Goal: Task Accomplishment & Management: Manage account settings

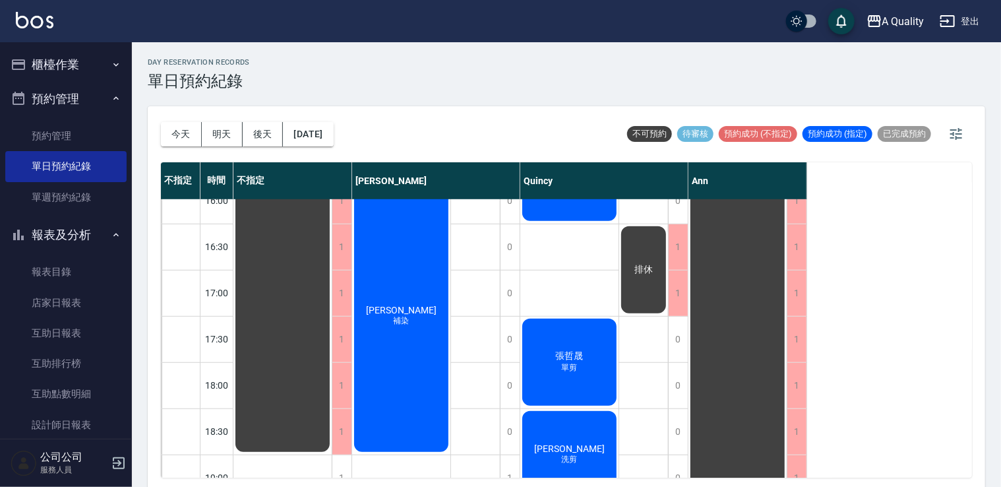
scroll to position [562, 0]
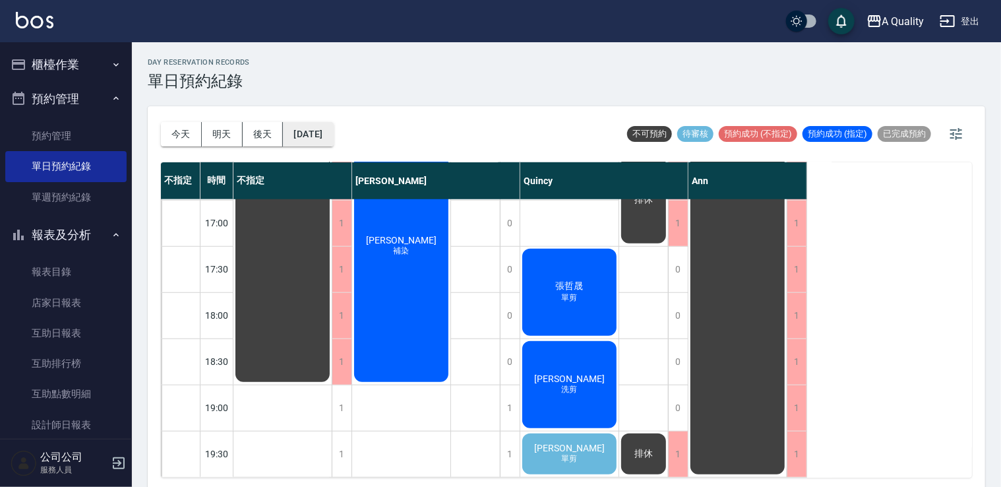
click at [321, 135] on button "[DATE]" at bounding box center [308, 134] width 50 height 24
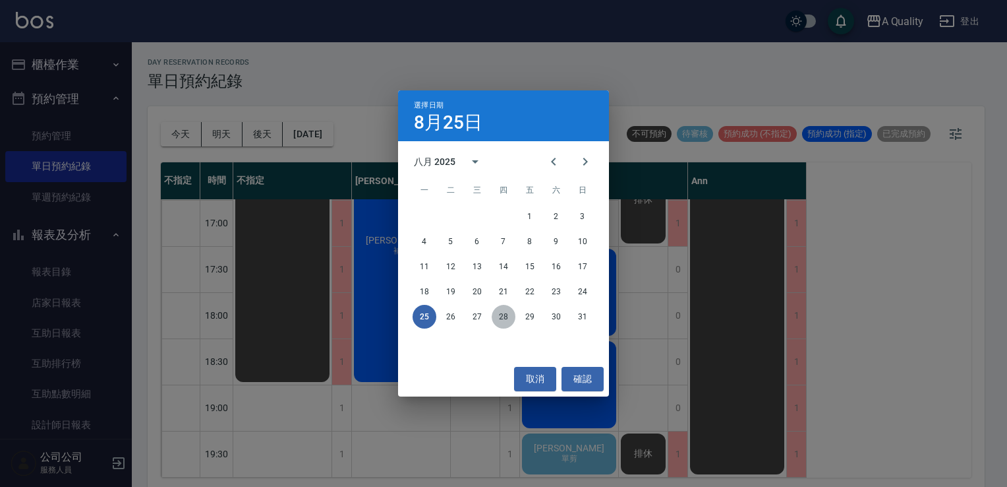
click at [502, 313] on button "28" at bounding box center [504, 317] width 24 height 24
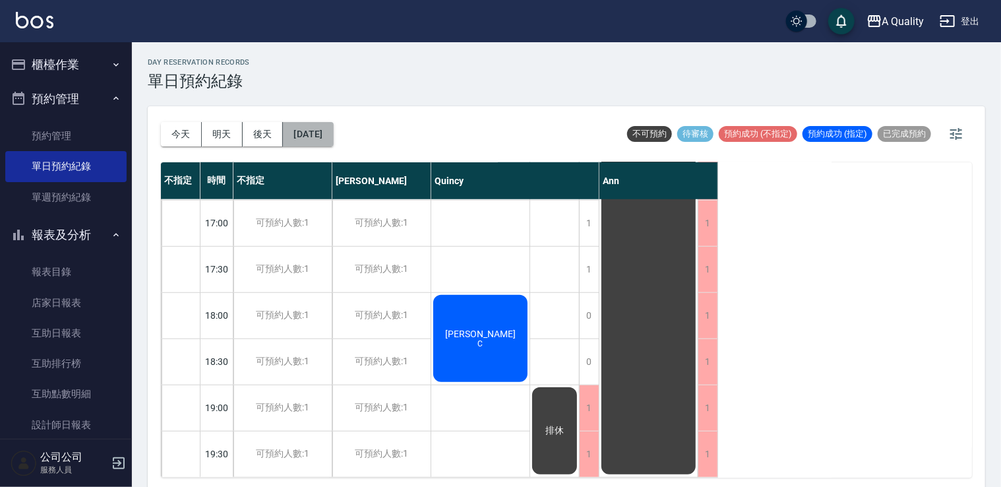
click at [330, 138] on button "[DATE]" at bounding box center [308, 134] width 50 height 24
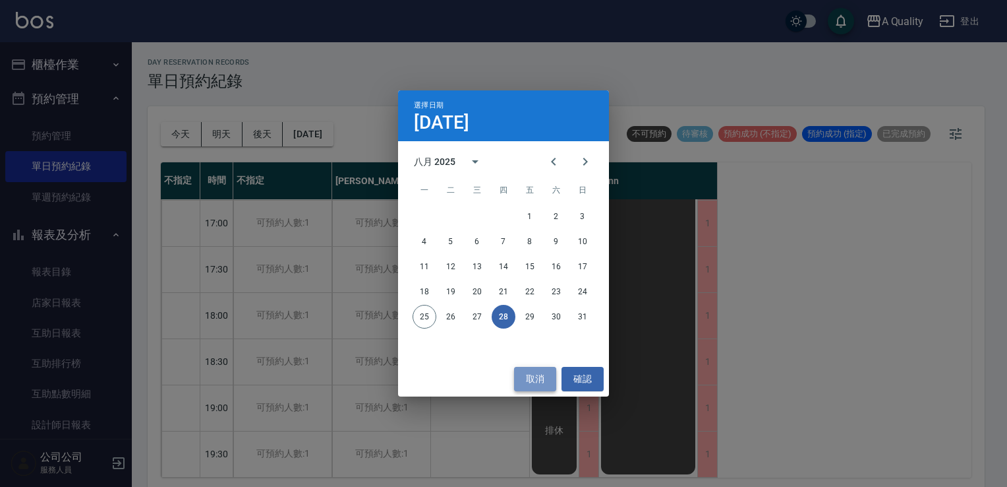
drag, startPoint x: 530, startPoint y: 374, endPoint x: 477, endPoint y: 358, distance: 55.9
click at [529, 374] on button "取消" at bounding box center [535, 379] width 42 height 24
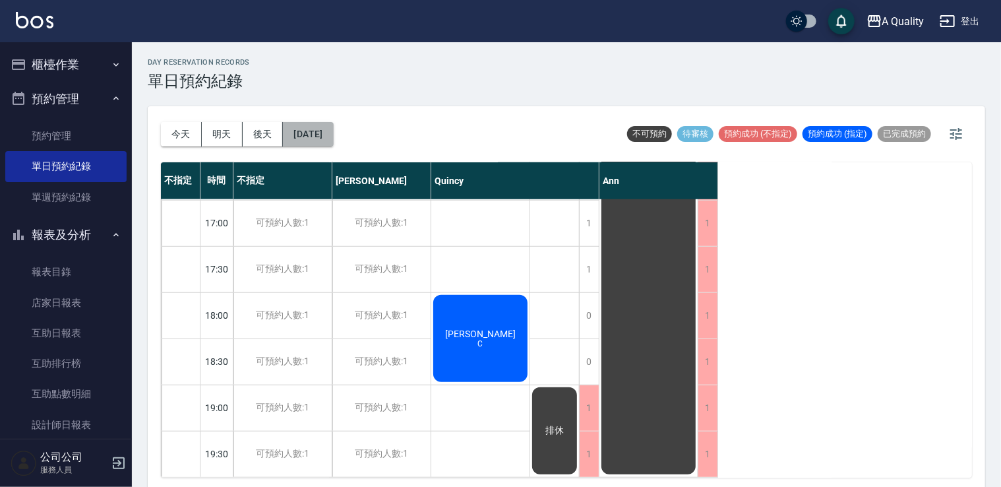
click at [333, 134] on button "[DATE]" at bounding box center [308, 134] width 50 height 24
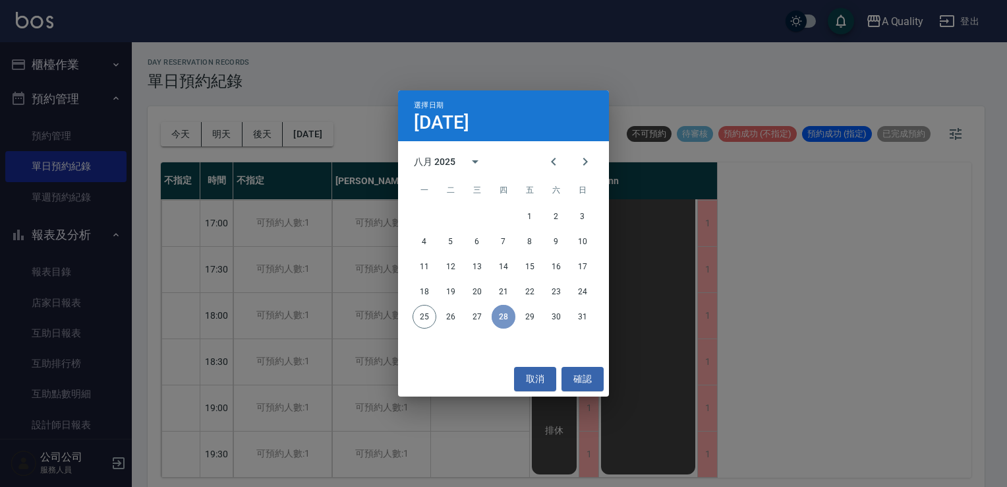
click at [505, 318] on button "28" at bounding box center [504, 317] width 24 height 24
click at [534, 378] on button "取消" at bounding box center [535, 379] width 42 height 24
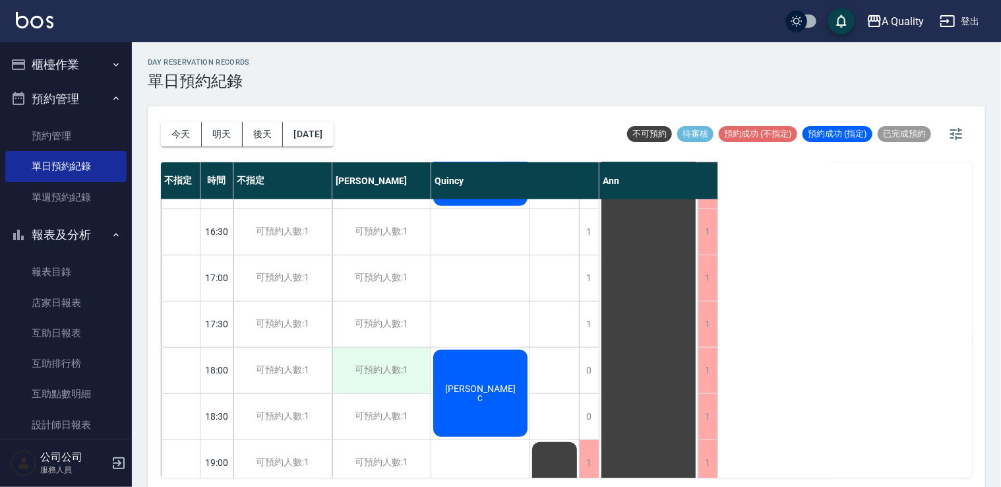
scroll to position [562, 0]
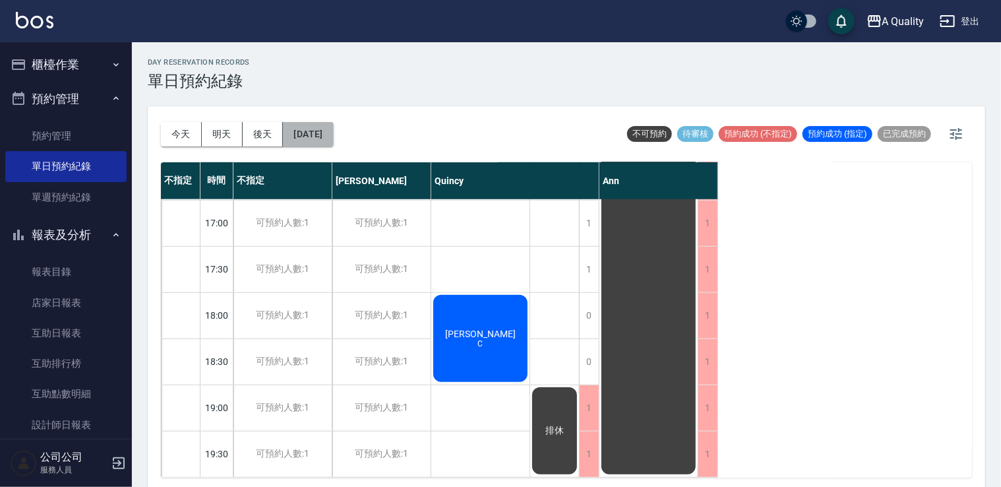
click at [332, 130] on button "[DATE]" at bounding box center [308, 134] width 50 height 24
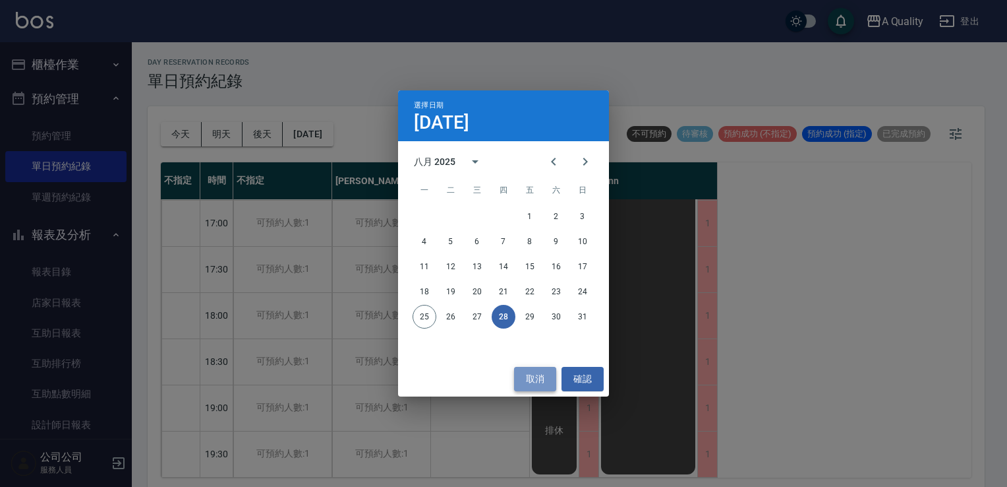
click at [539, 386] on button "取消" at bounding box center [535, 379] width 42 height 24
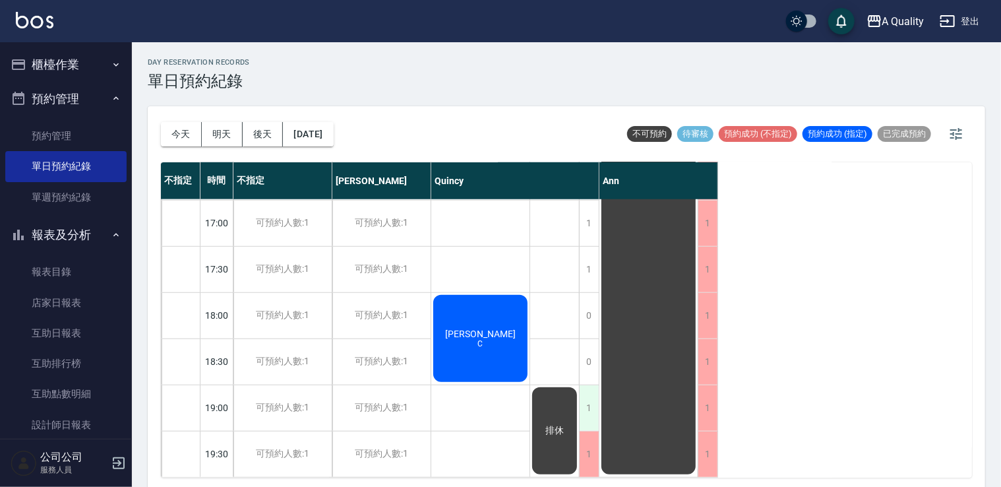
click at [591, 405] on div "1" at bounding box center [589, 407] width 20 height 45
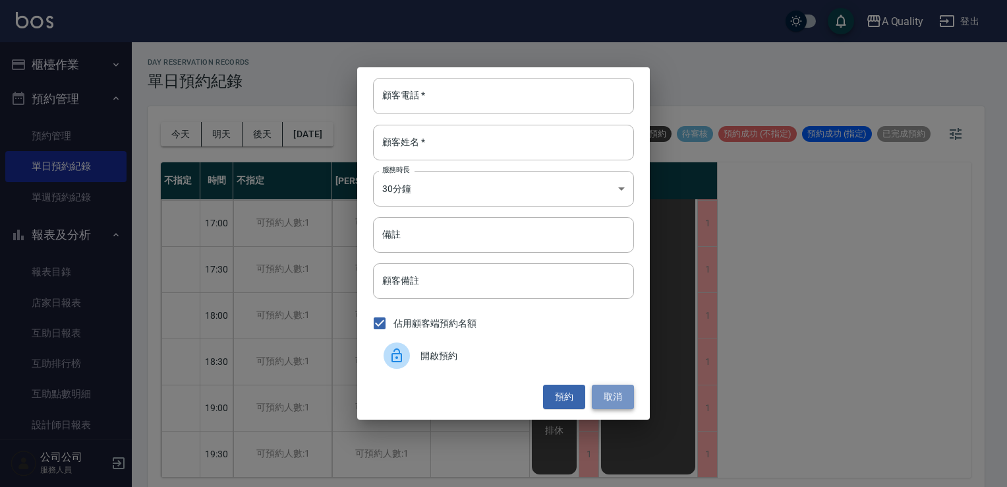
click at [613, 384] on button "取消" at bounding box center [613, 396] width 42 height 24
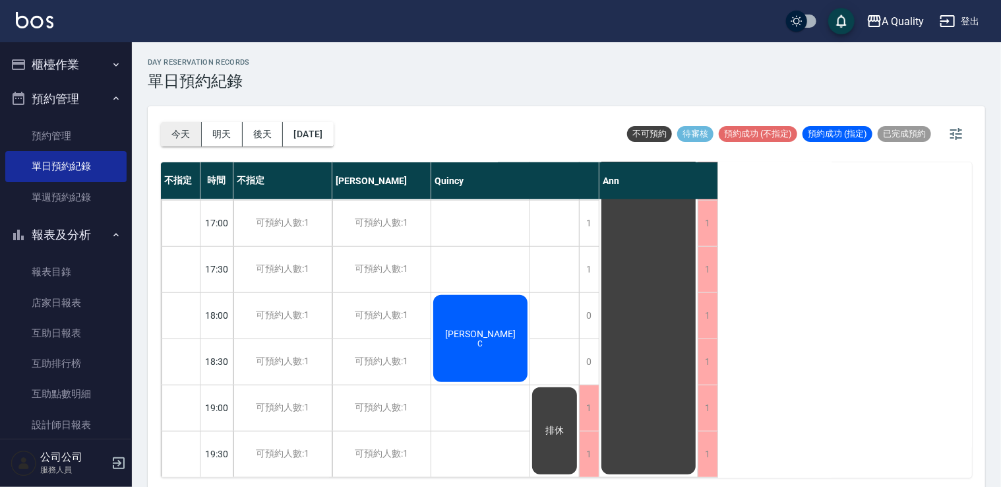
click at [175, 129] on button "今天" at bounding box center [181, 134] width 41 height 24
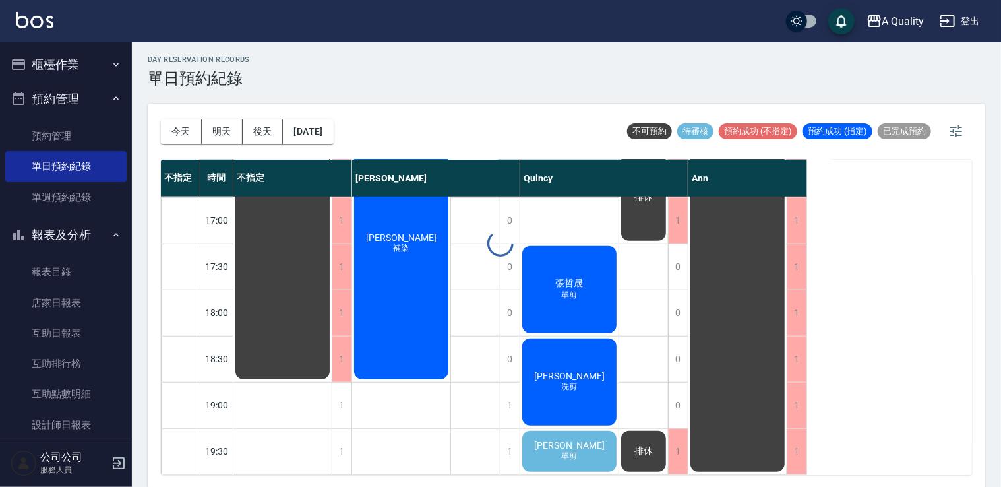
scroll to position [3, 0]
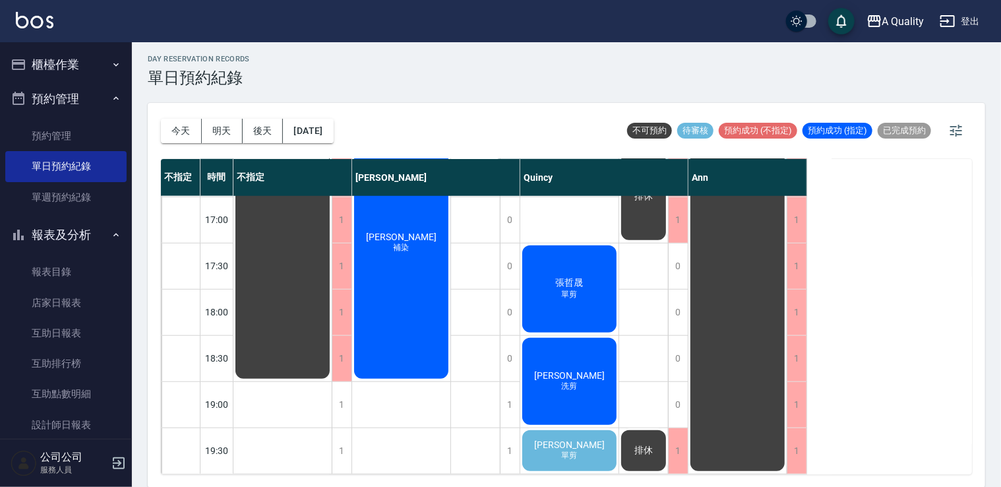
click at [332, 380] on div "[PERSON_NAME] 單剪" at bounding box center [282, 11] width 98 height 737
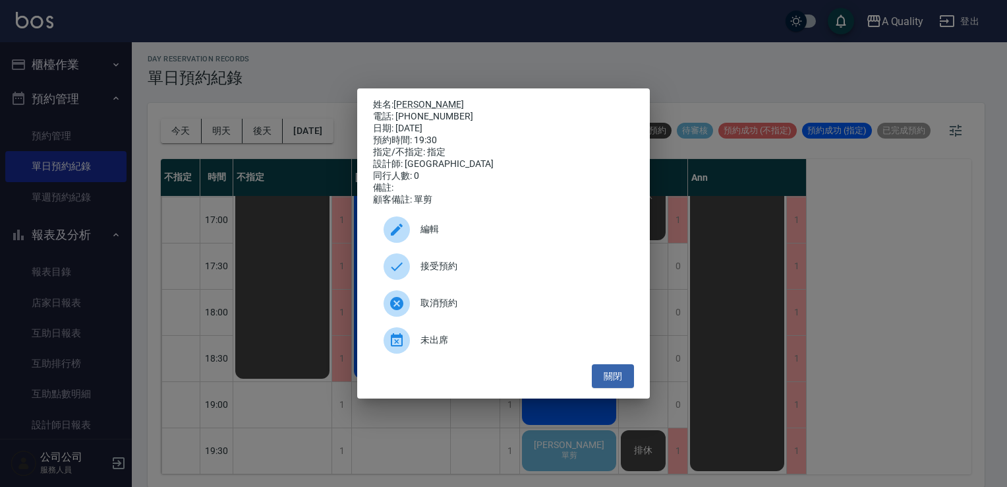
click at [446, 353] on div "未出席" at bounding box center [503, 340] width 261 height 37
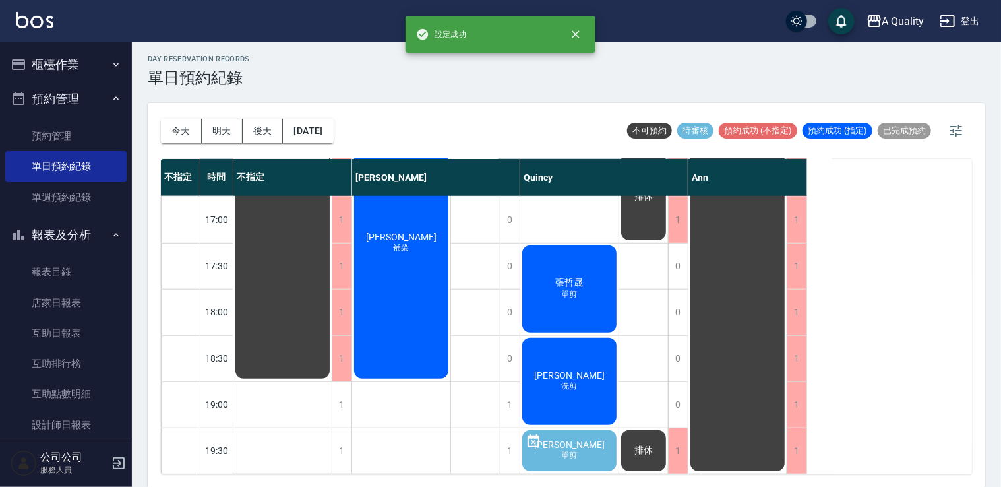
click at [295, 18] on span "[PERSON_NAME]" at bounding box center [283, 12] width 24 height 12
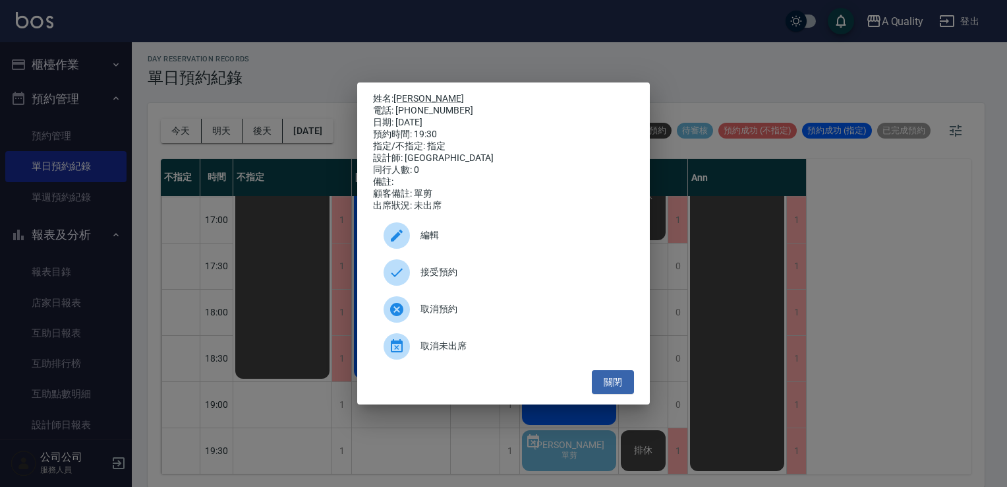
click at [449, 239] on span "編輯" at bounding box center [522, 235] width 203 height 14
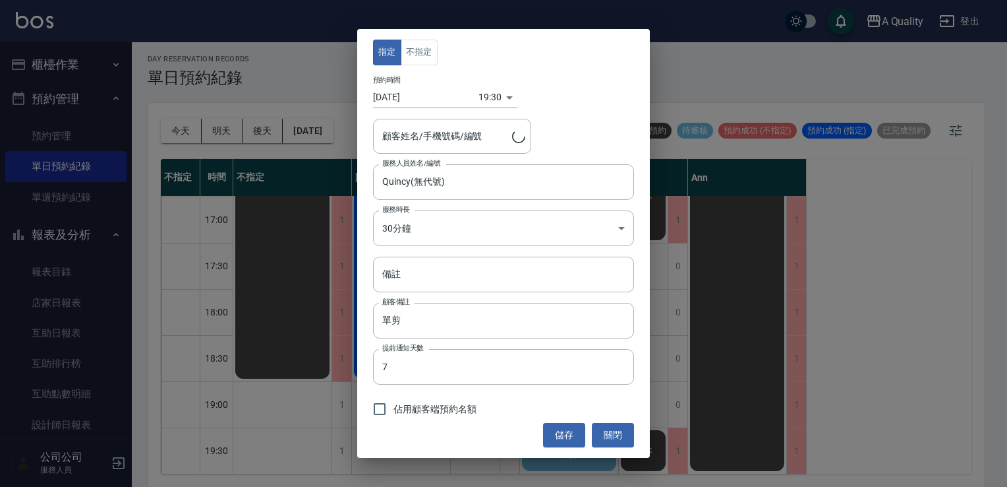
type input "[PERSON_NAME]/0972530363"
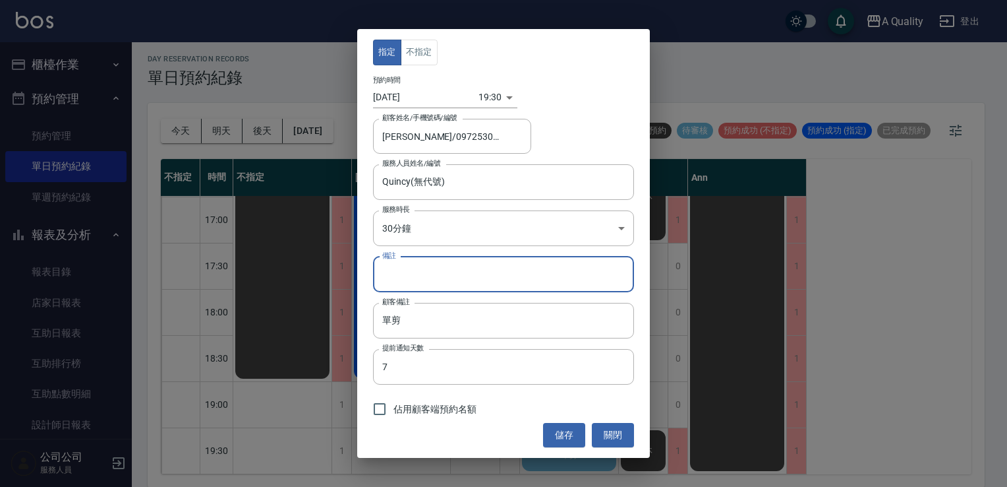
click at [415, 270] on input "備註" at bounding box center [503, 274] width 261 height 36
type input "g"
type input "取消"
click at [372, 408] on input "佔用顧客端預約名額" at bounding box center [380, 409] width 28 height 28
checkbox input "true"
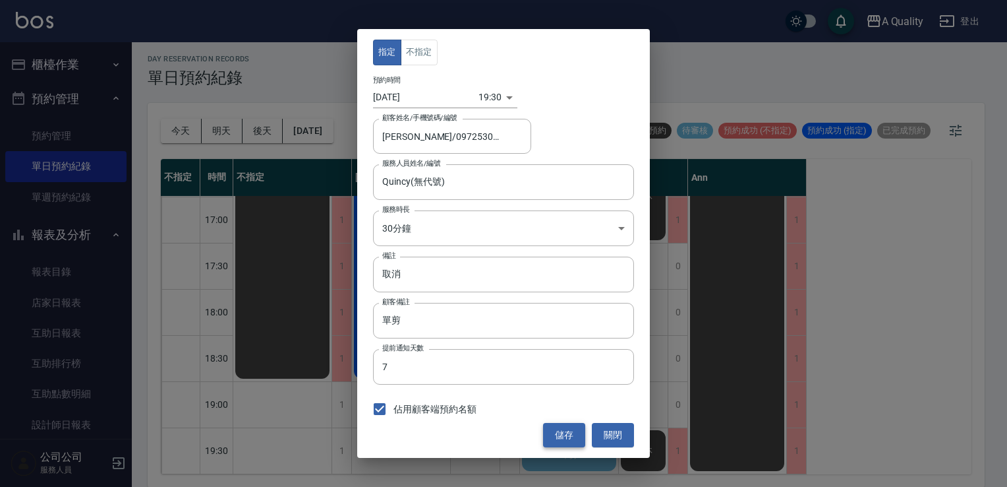
drag, startPoint x: 564, startPoint y: 429, endPoint x: 556, endPoint y: 434, distance: 9.2
click at [564, 429] on button "儲存" at bounding box center [564, 435] width 42 height 24
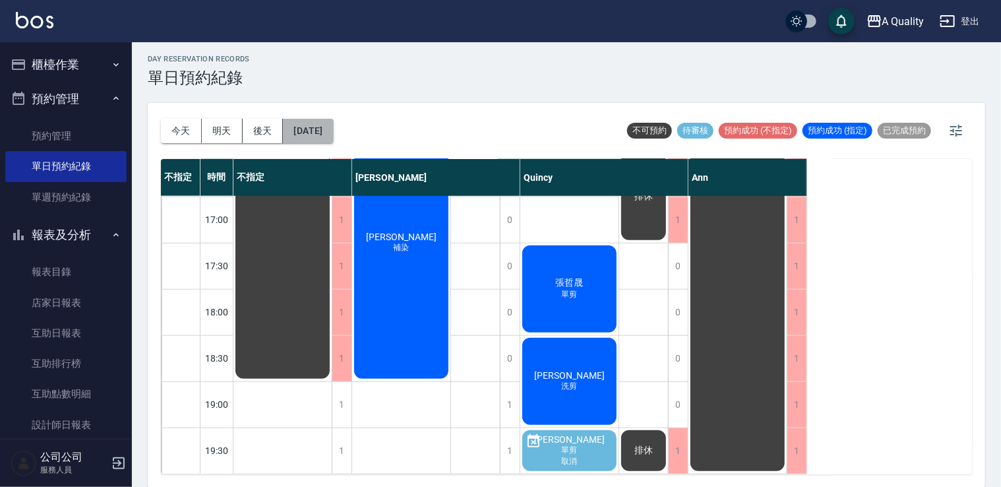
click at [321, 121] on button "[DATE]" at bounding box center [308, 131] width 50 height 24
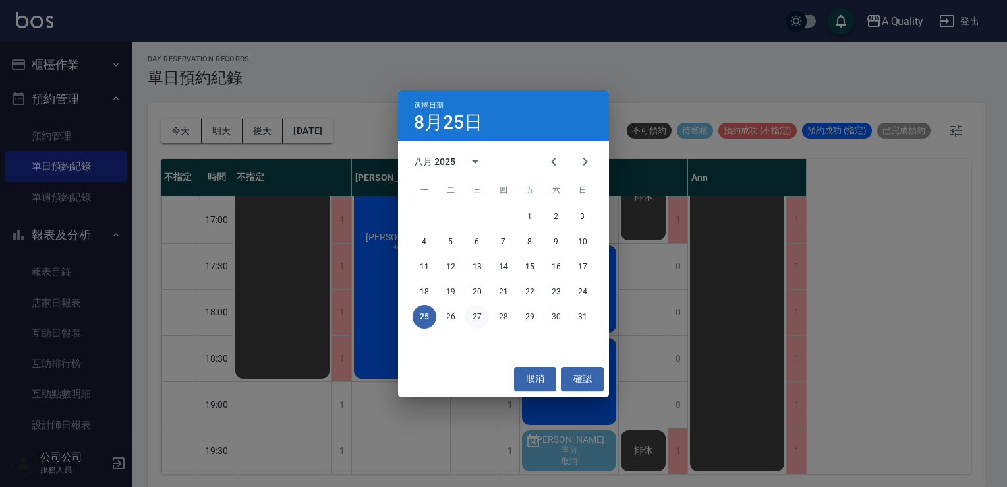
click at [477, 318] on button "27" at bounding box center [477, 317] width 24 height 24
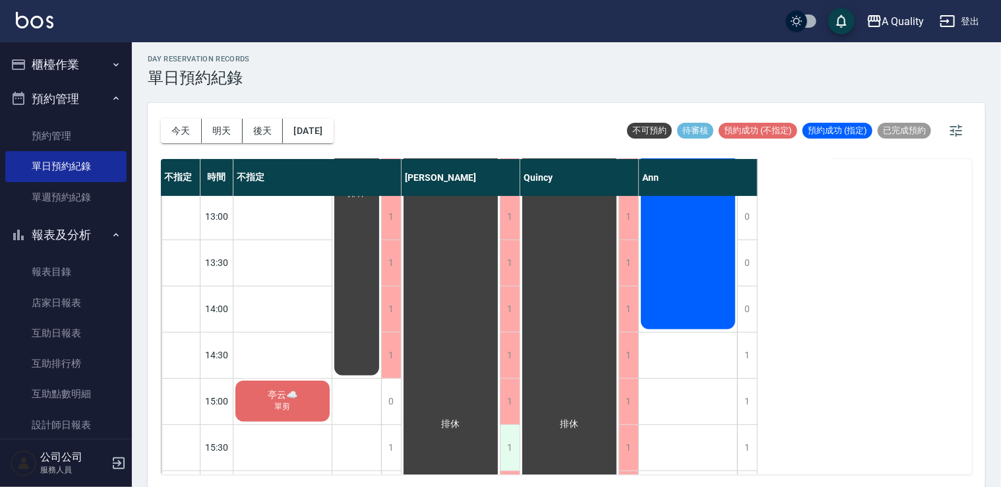
scroll to position [299, 0]
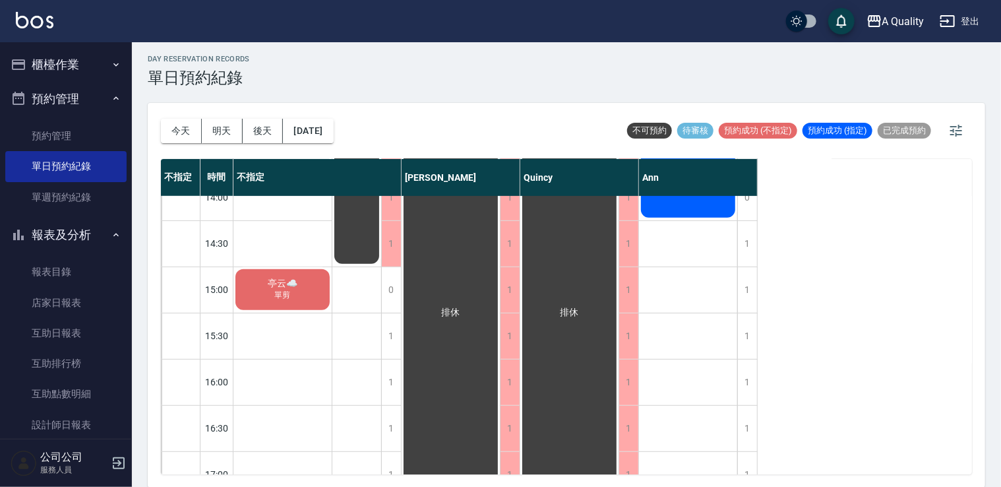
click at [310, 292] on div "亭云☁️ 單剪" at bounding box center [282, 289] width 98 height 45
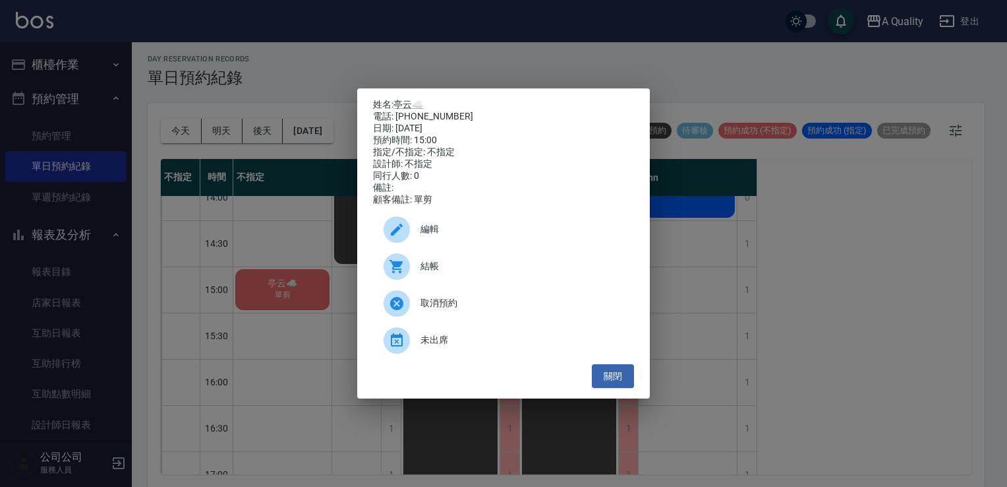
click at [467, 245] on div "編輯" at bounding box center [503, 229] width 261 height 37
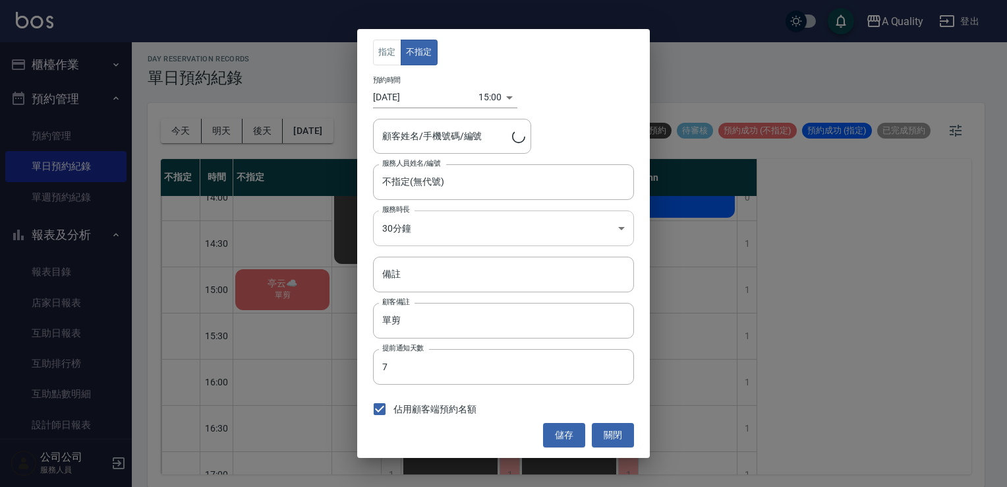
type input "[PERSON_NAME]☁️/0936602890"
click at [442, 192] on input "不指定(無代號)" at bounding box center [493, 181] width 229 height 23
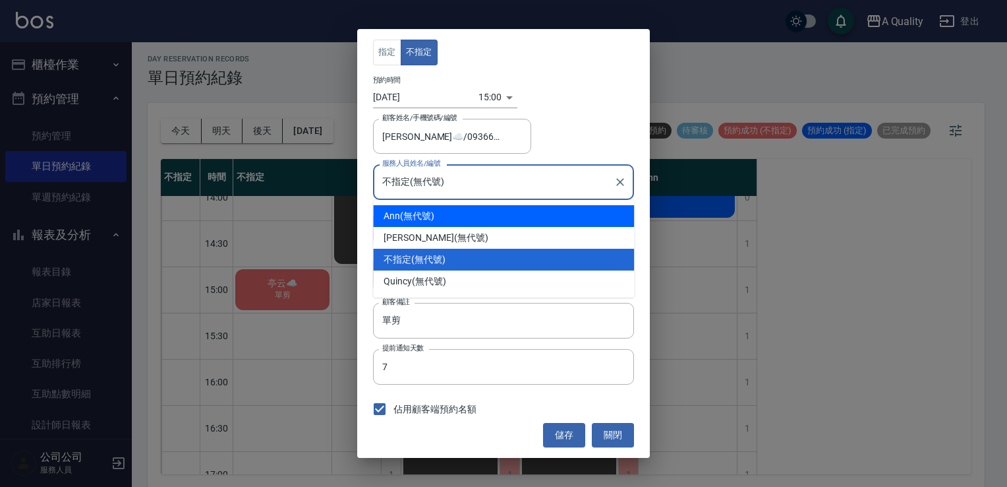
click at [417, 220] on div "Ann (無代號)" at bounding box center [503, 216] width 261 height 22
type input "Ann(無代號)"
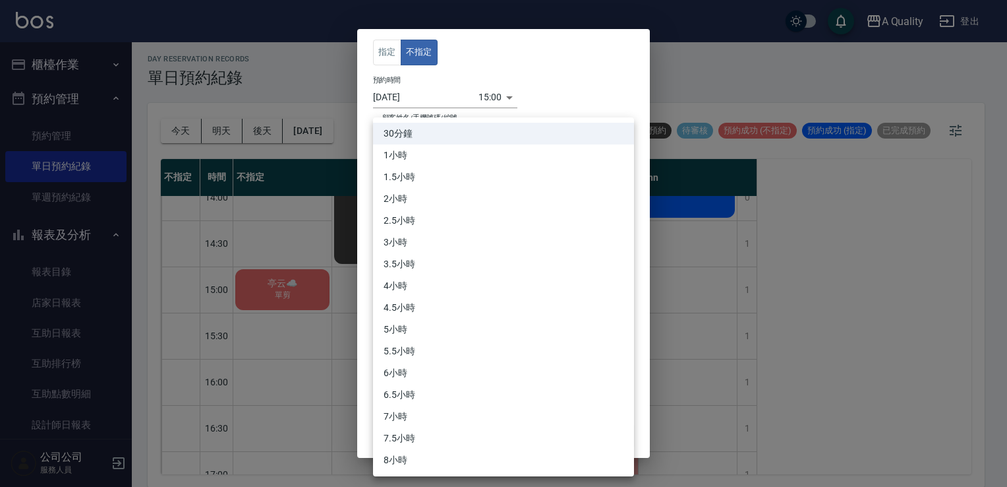
click at [469, 231] on body "A Quality 登出 櫃檯作業 打帳單 帳單列表 營業儀表板 現金收支登錄 每日結帳 排班表 現場電腦打卡 預約管理 預約管理 單日預約紀錄 單週預約紀錄…" at bounding box center [503, 242] width 1007 height 491
drag, startPoint x: 415, startPoint y: 156, endPoint x: 427, endPoint y: 165, distance: 14.6
click at [417, 157] on li "1小時" at bounding box center [503, 155] width 261 height 22
type input "2"
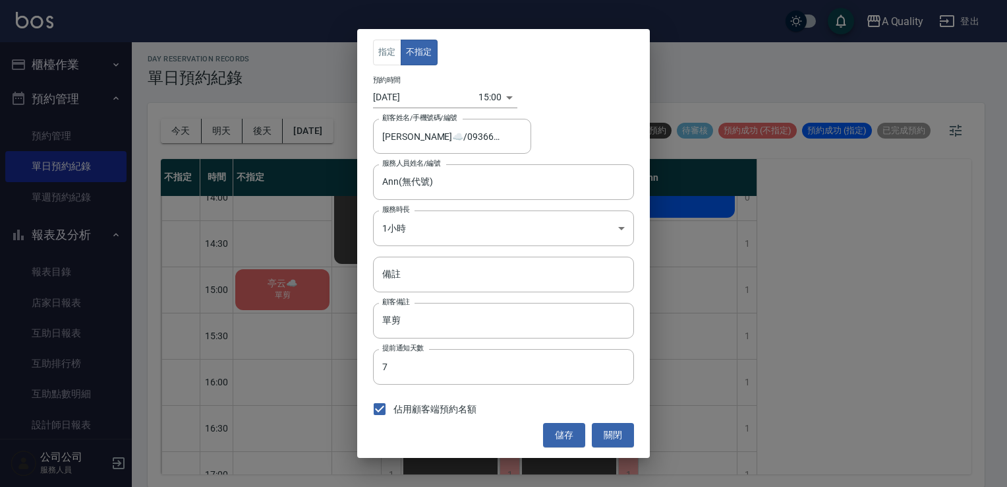
click at [579, 421] on div "指定 不指定 預約時間 [DATE] 15:00 1756278000000 顧客姓名/手機號碼/編號 亭云☁️/0936602890 顧客姓名/手機號碼/編…" at bounding box center [503, 243] width 293 height 428
click at [576, 423] on button "儲存" at bounding box center [564, 435] width 42 height 24
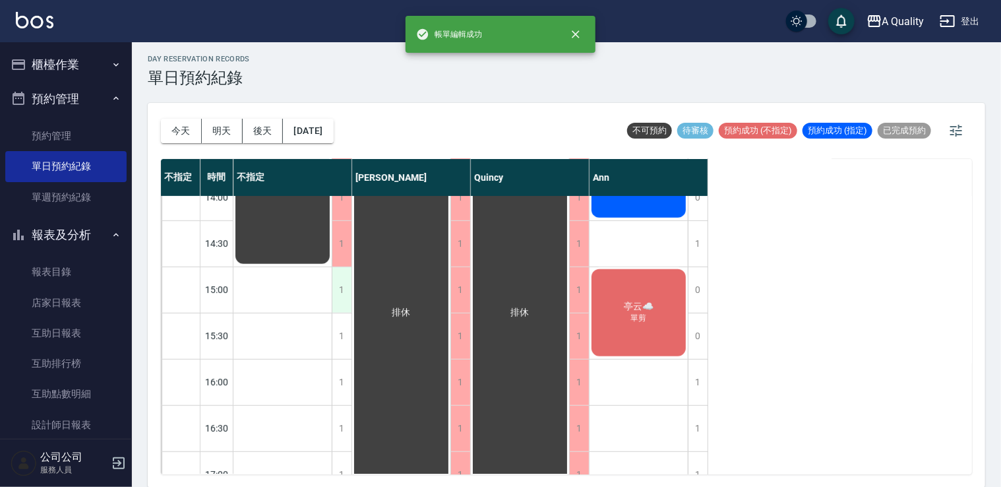
click at [349, 290] on div "1" at bounding box center [342, 289] width 20 height 45
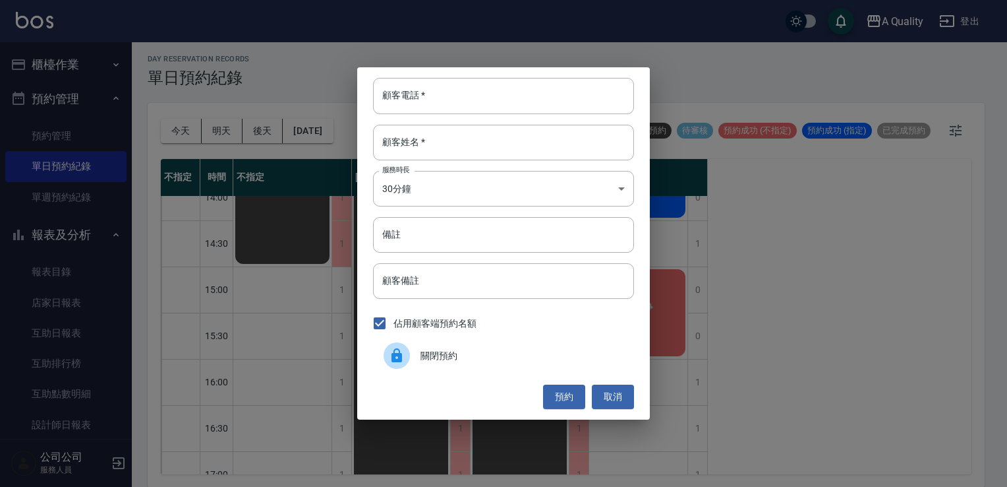
click at [456, 352] on span "關閉預約" at bounding box center [522, 356] width 203 height 14
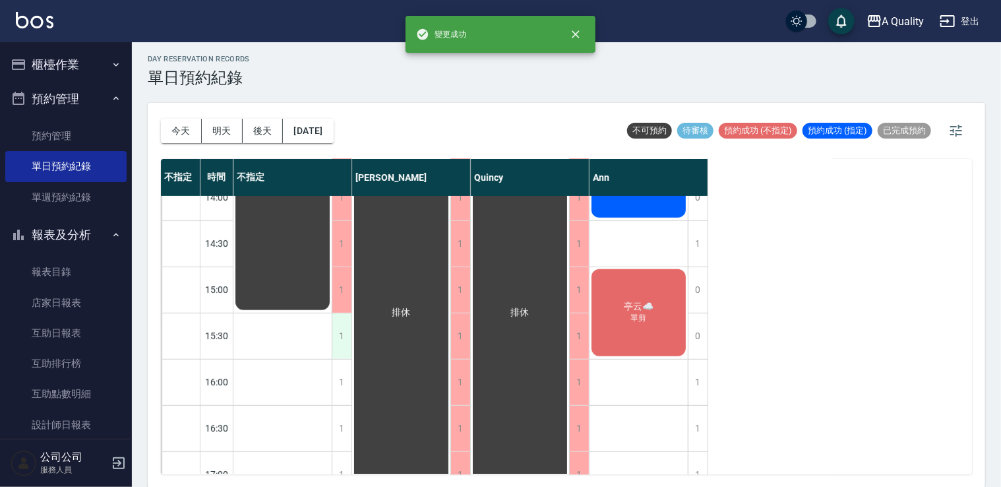
click at [340, 336] on div "1" at bounding box center [342, 335] width 20 height 45
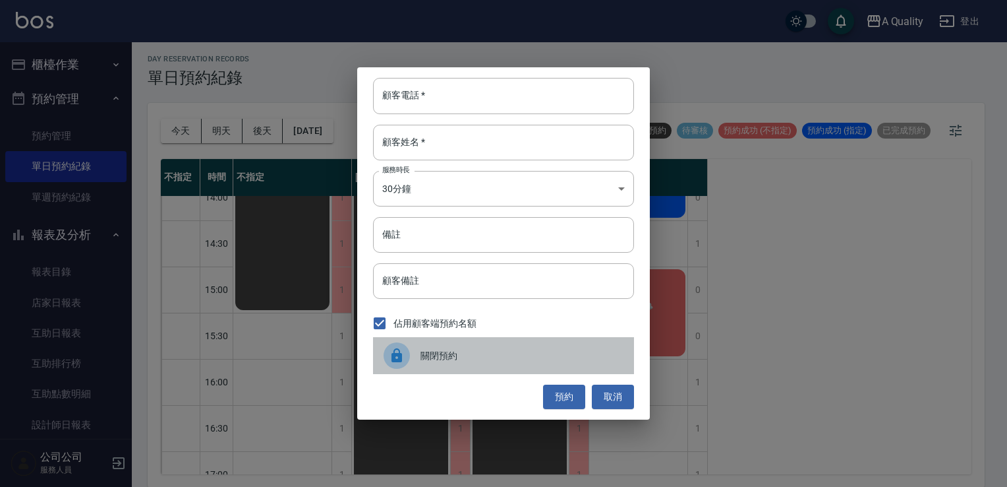
click at [401, 356] on icon at bounding box center [397, 355] width 11 height 14
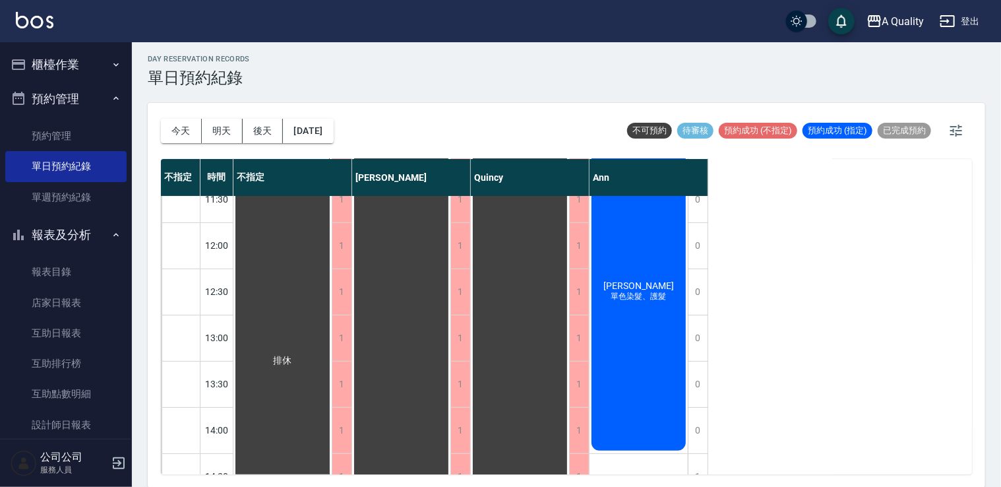
scroll to position [0, 0]
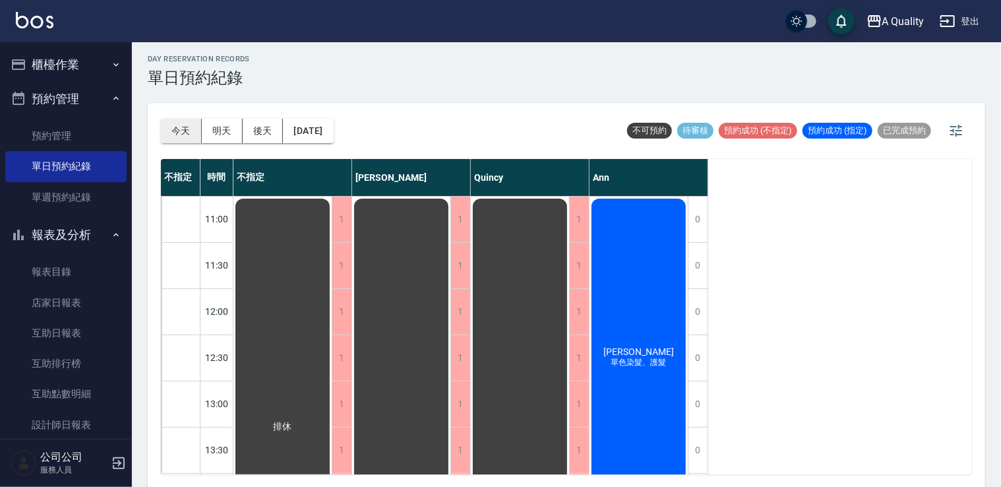
click at [187, 131] on button "今天" at bounding box center [181, 131] width 41 height 24
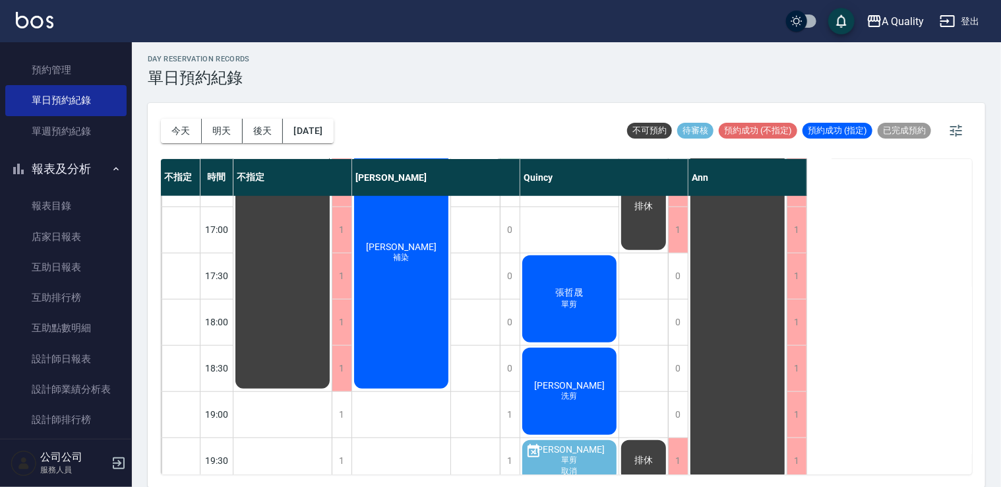
scroll to position [562, 0]
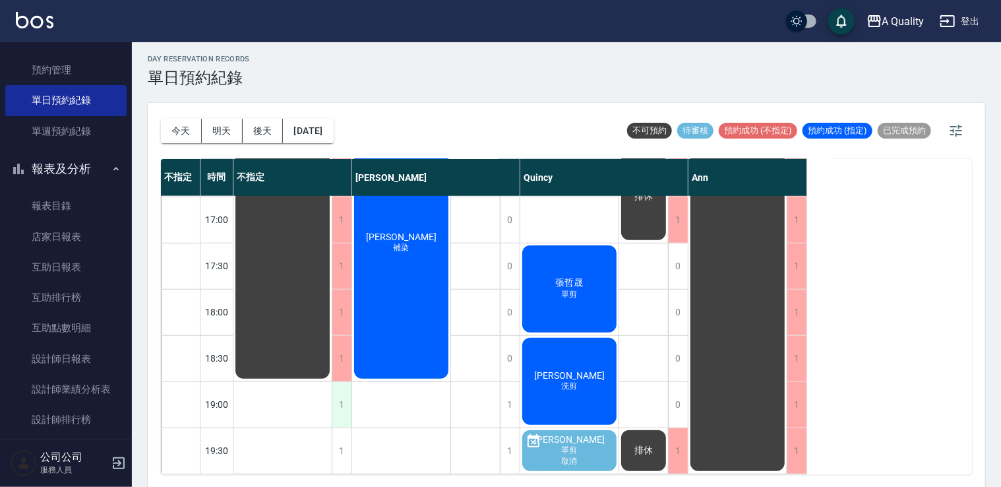
click at [344, 395] on div "1" at bounding box center [342, 404] width 20 height 45
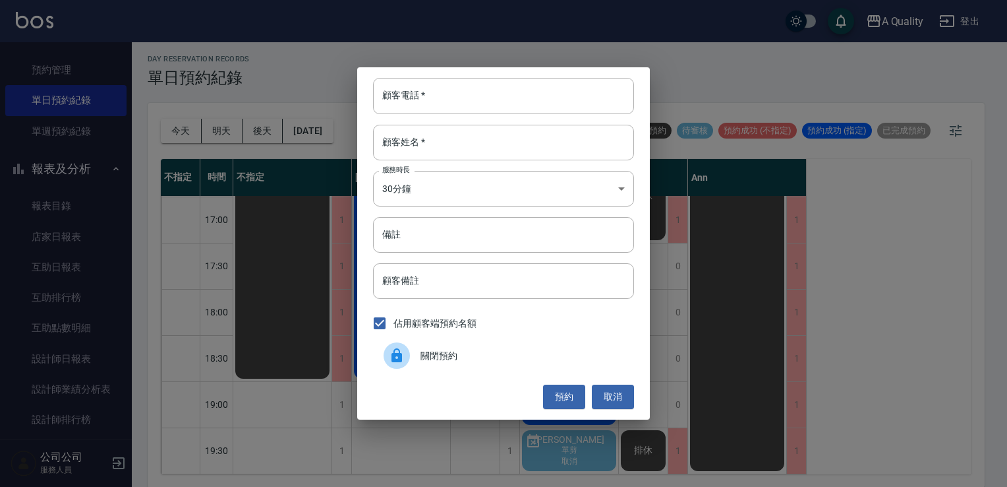
click at [418, 351] on div at bounding box center [402, 355] width 37 height 26
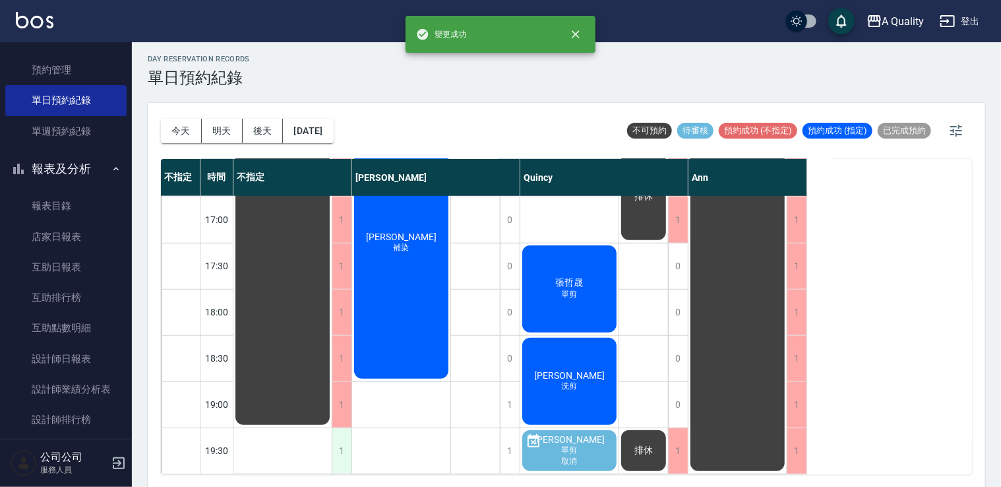
click at [345, 444] on div "1" at bounding box center [342, 450] width 20 height 45
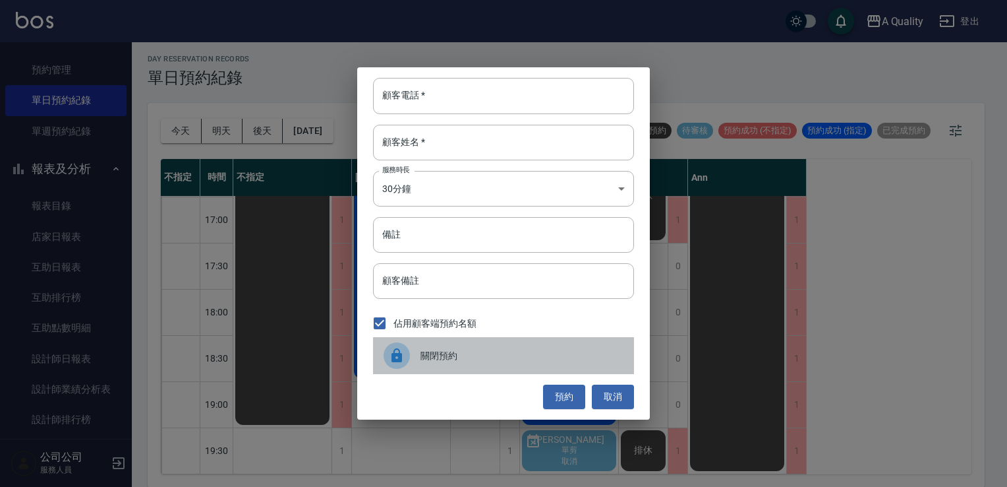
click at [451, 355] on span "關閉預約" at bounding box center [522, 356] width 203 height 14
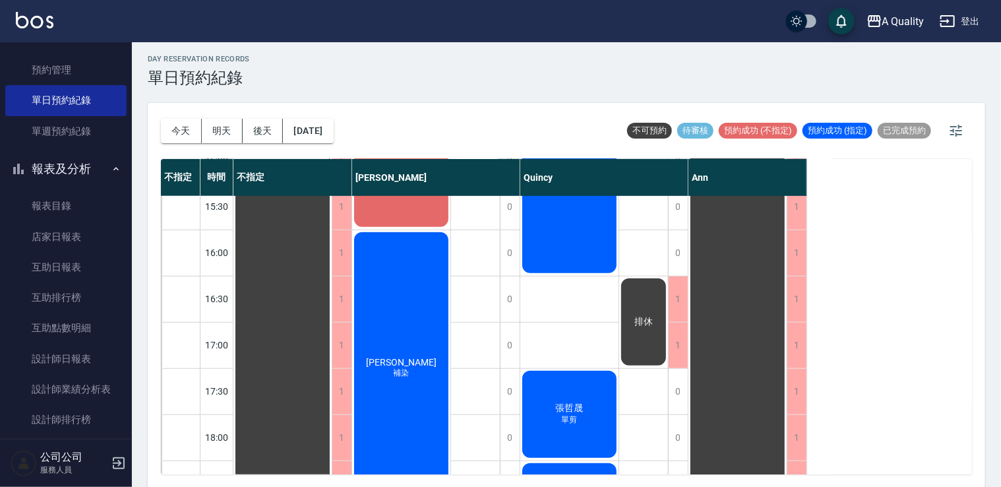
scroll to position [431, 0]
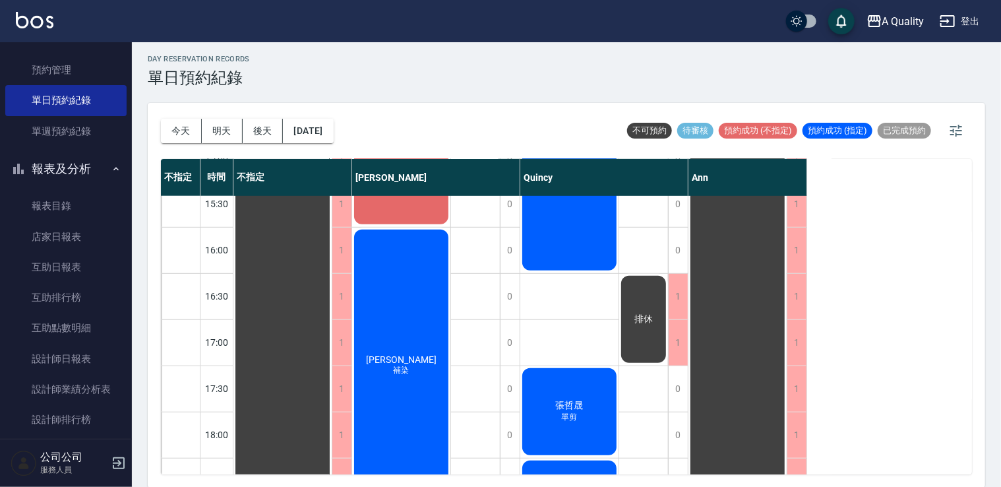
click at [332, 378] on div "[PERSON_NAME] 補染" at bounding box center [282, 180] width 98 height 829
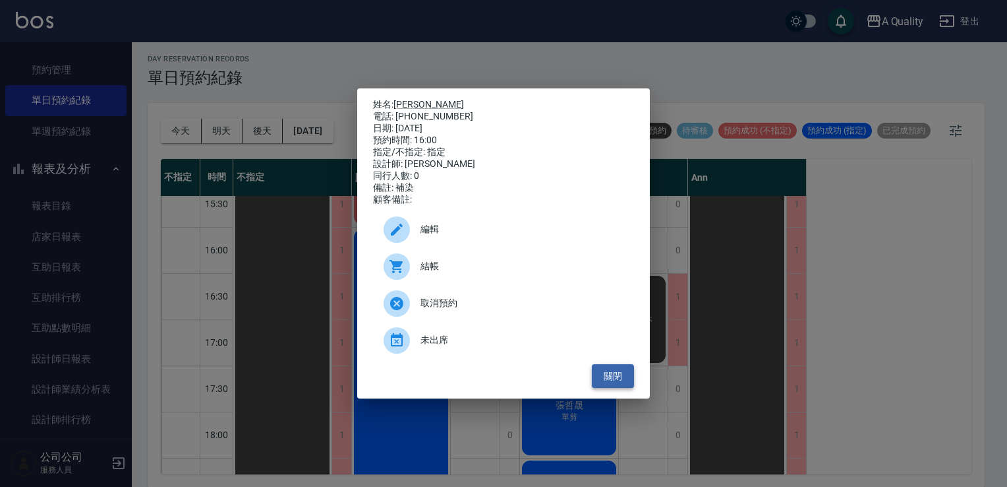
click at [629, 386] on button "關閉" at bounding box center [613, 376] width 42 height 24
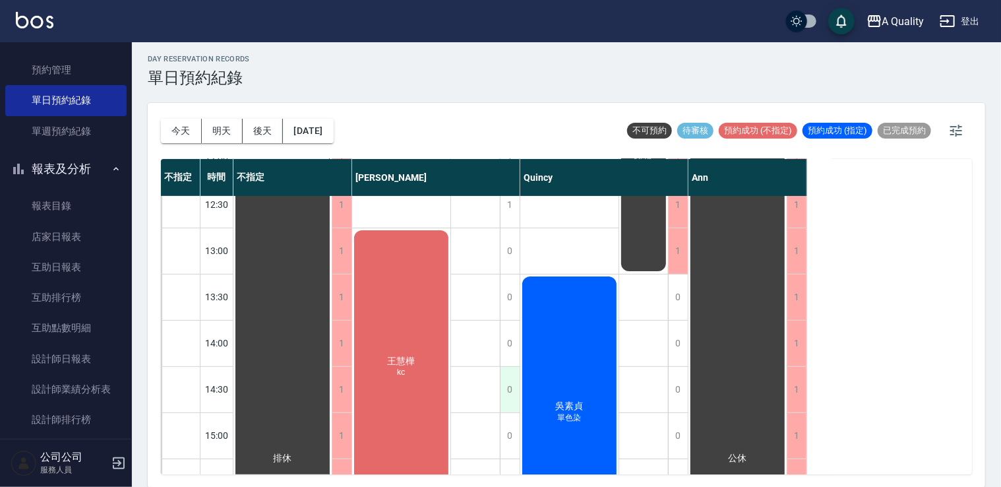
scroll to position [132, 0]
